Goal: Task Accomplishment & Management: Use online tool/utility

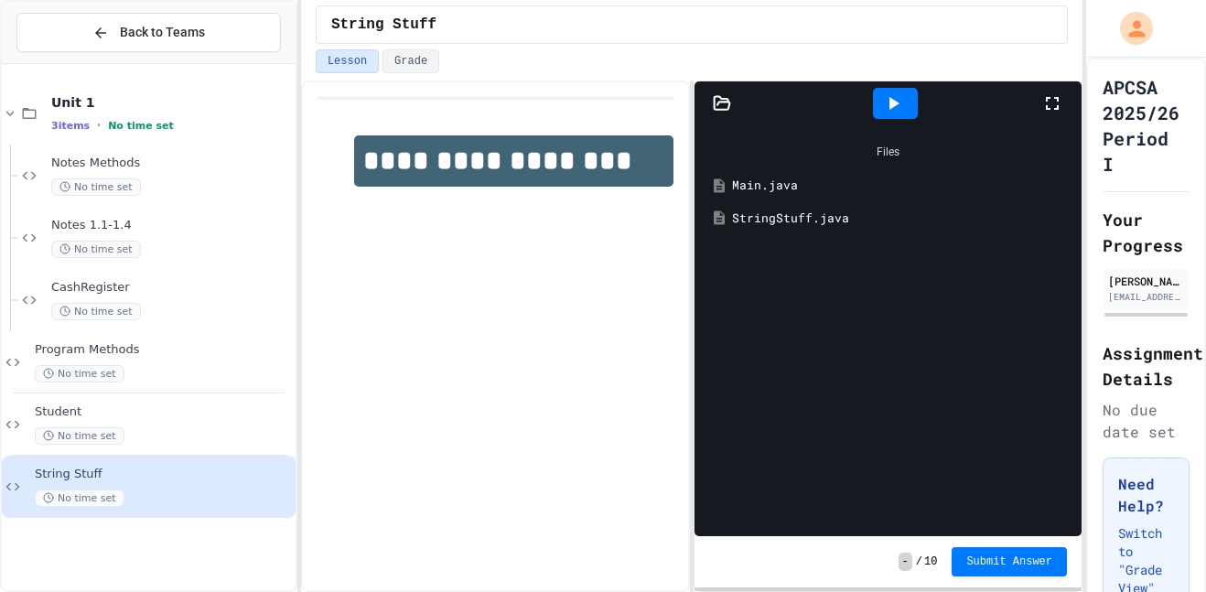
click at [1055, 101] on icon at bounding box center [1052, 103] width 22 height 22
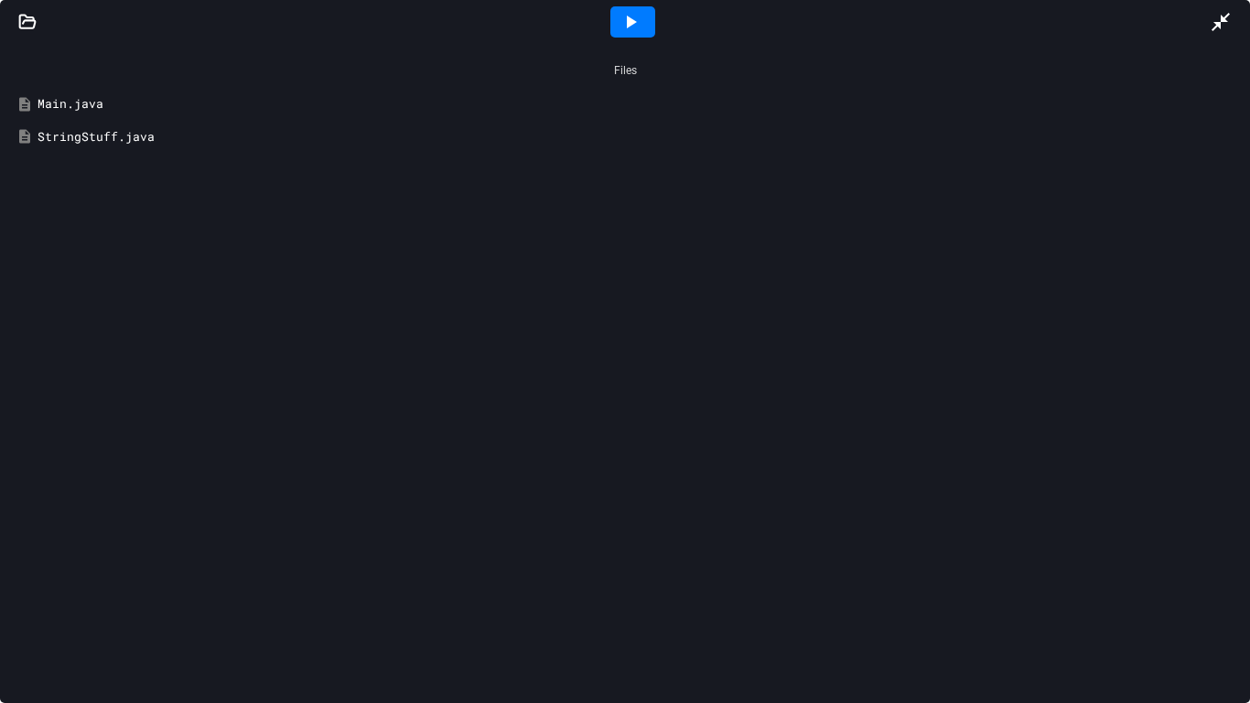
click at [585, 6] on div at bounding box center [632, 21] width 1155 height 49
click at [611, 15] on div at bounding box center [632, 21] width 45 height 31
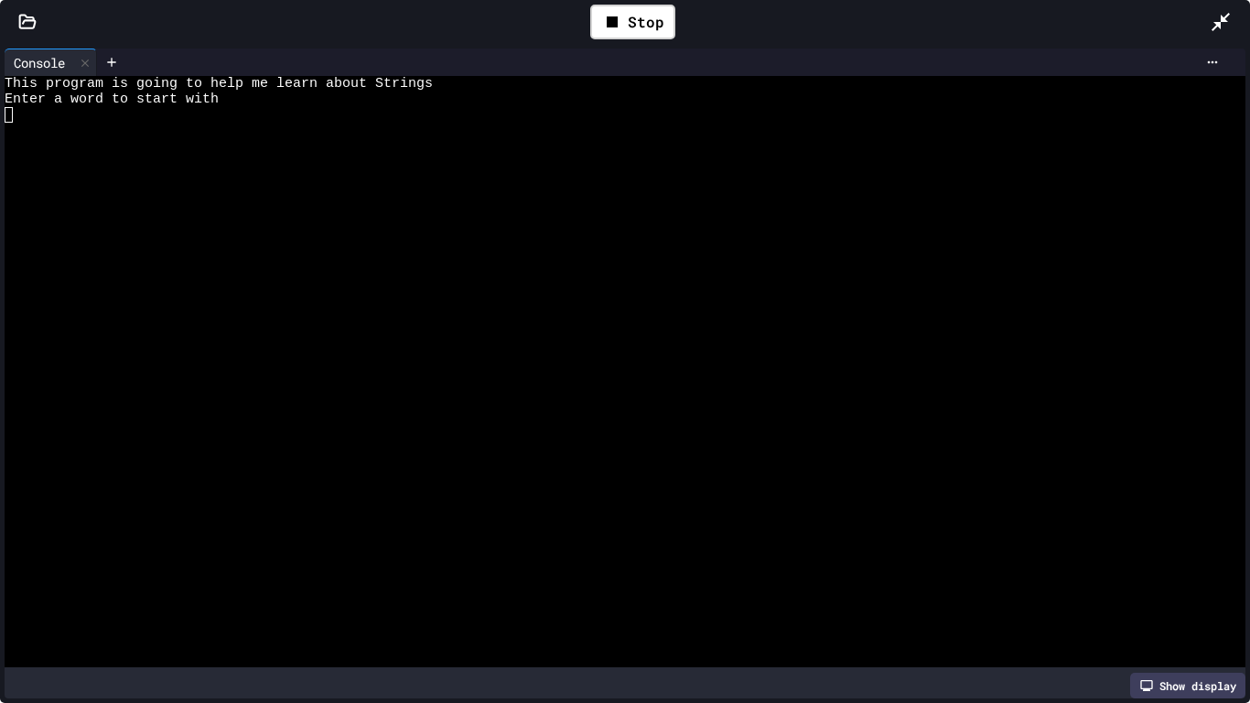
click at [193, 169] on div at bounding box center [618, 177] width 1227 height 16
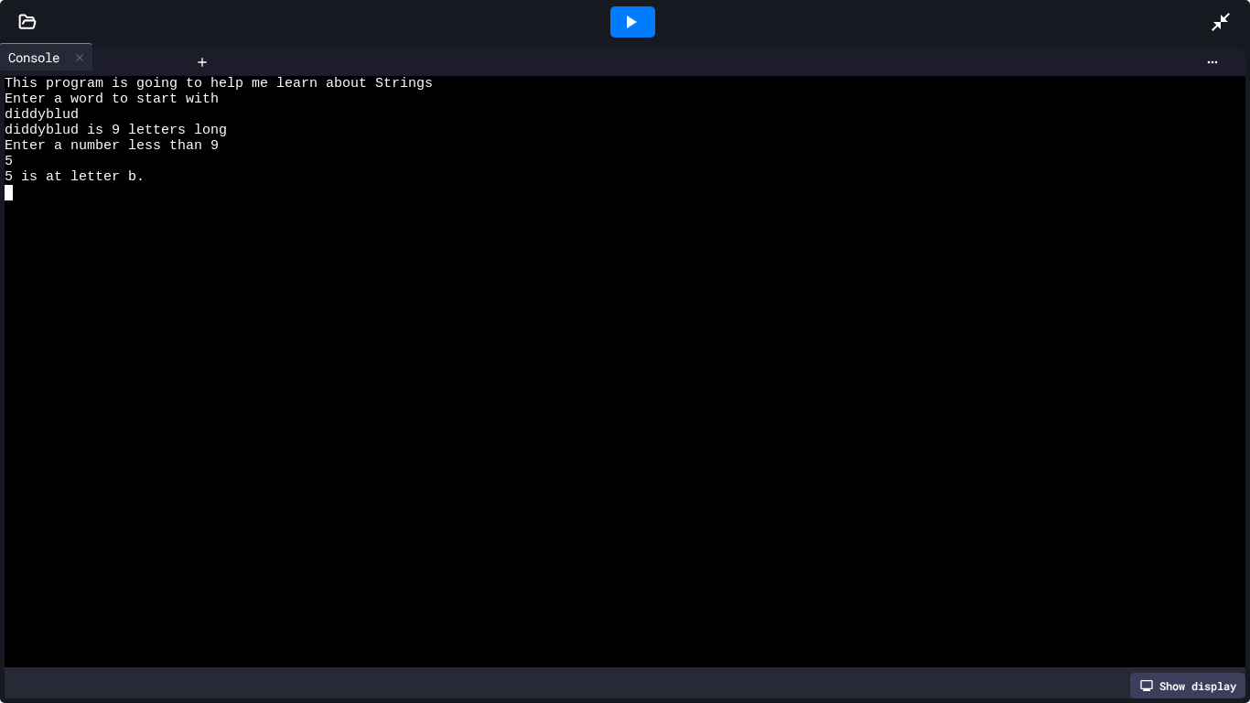
click at [48, 65] on div "Console" at bounding box center [96, 61] width 183 height 27
click at [13, 16] on div at bounding box center [27, 22] width 55 height 18
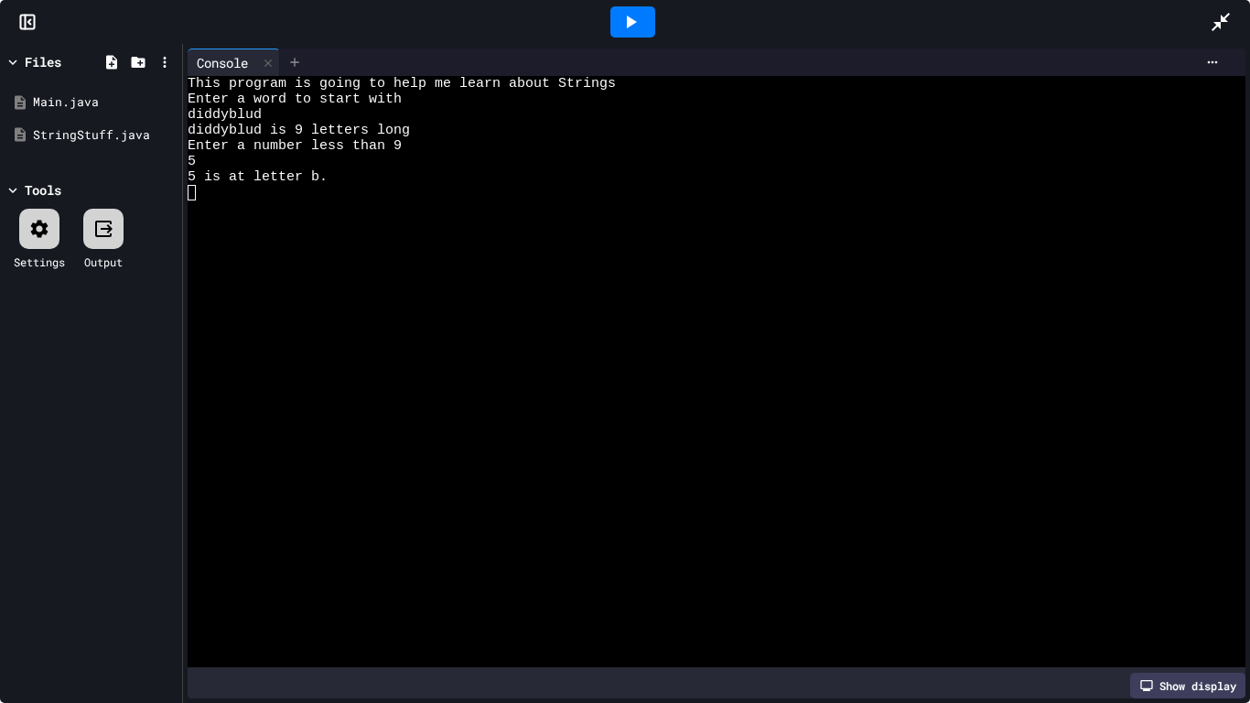
click at [300, 67] on icon at bounding box center [294, 62] width 15 height 15
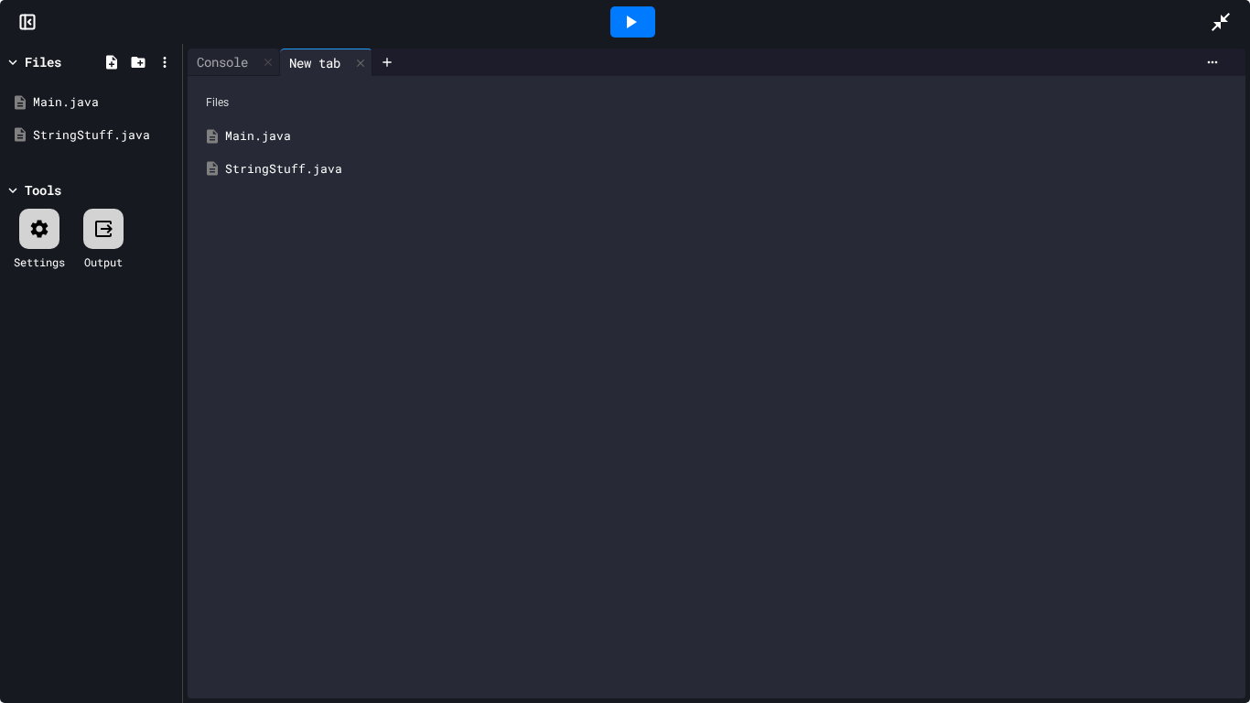
click at [269, 139] on div "Main.java" at bounding box center [729, 136] width 1009 height 18
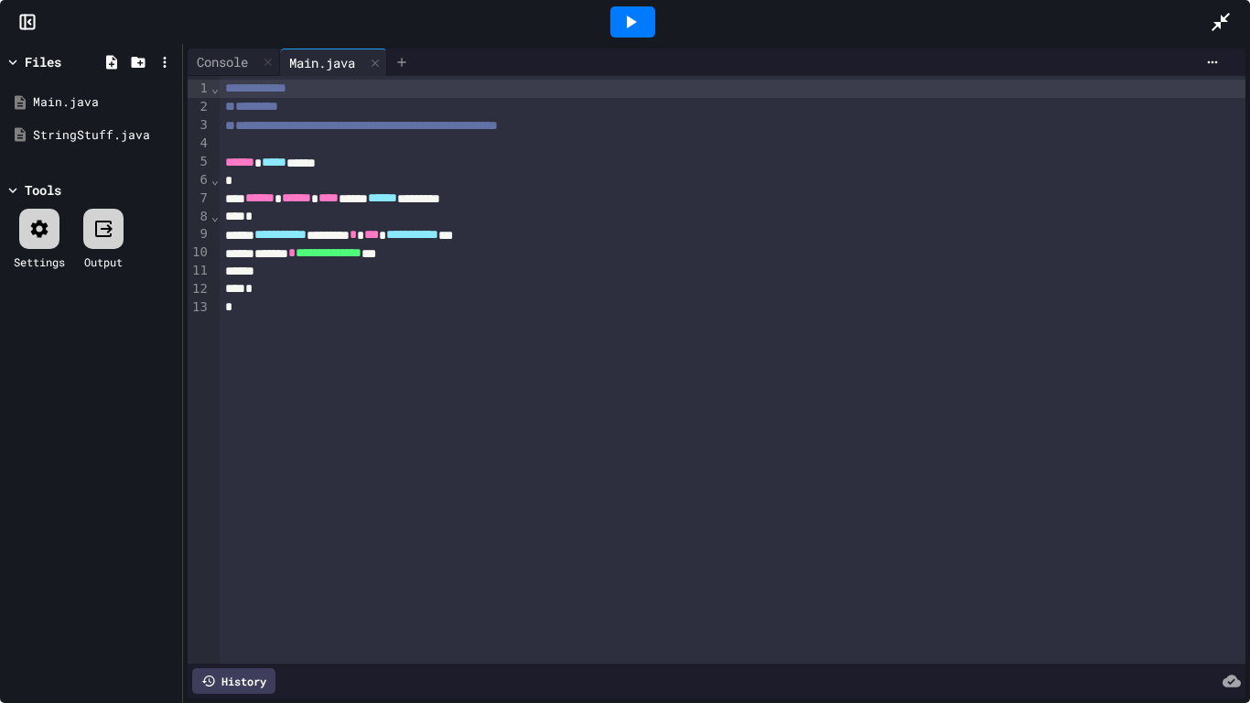
click at [401, 57] on icon at bounding box center [401, 62] width 15 height 15
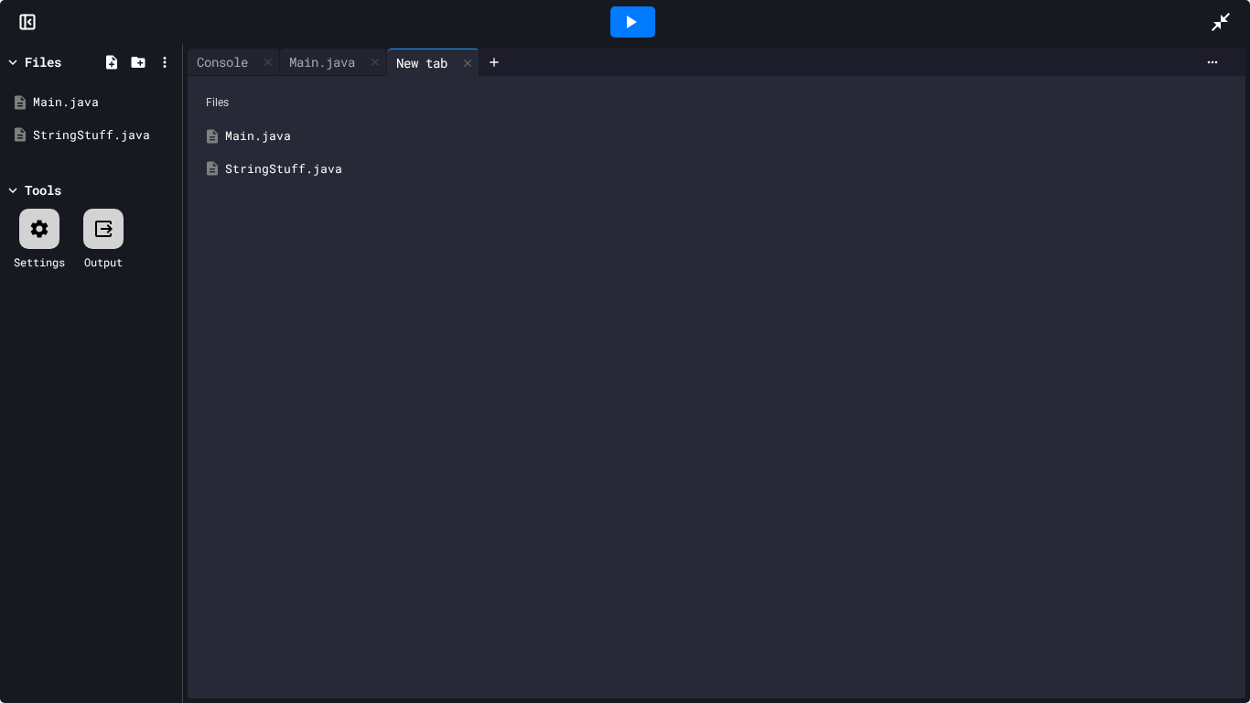
click at [238, 173] on div "StringStuff.java" at bounding box center [729, 169] width 1009 height 18
